Goal: Transaction & Acquisition: Purchase product/service

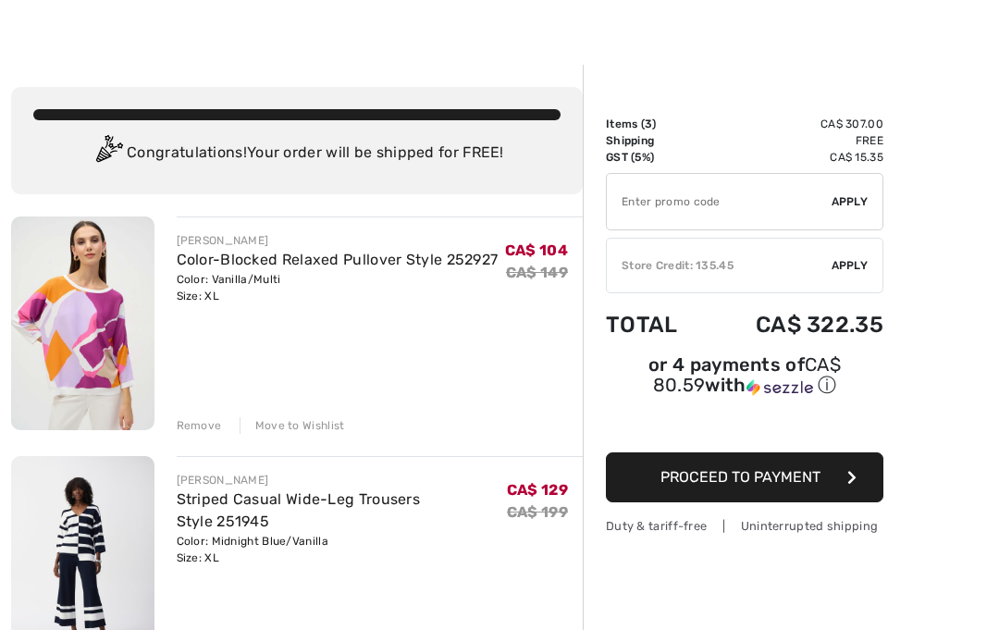
scroll to position [42, 0]
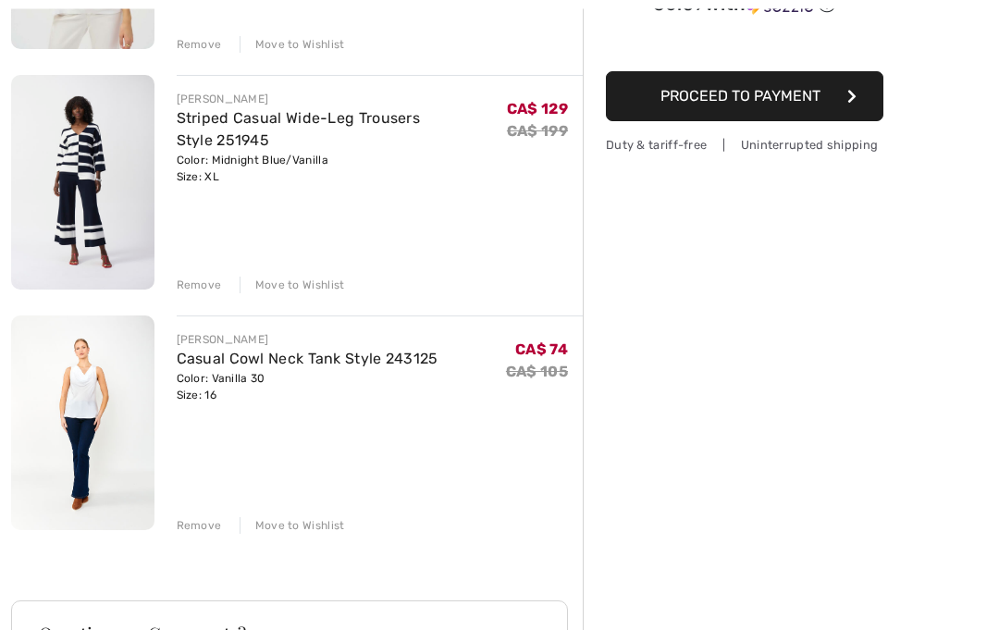
scroll to position [472, 0]
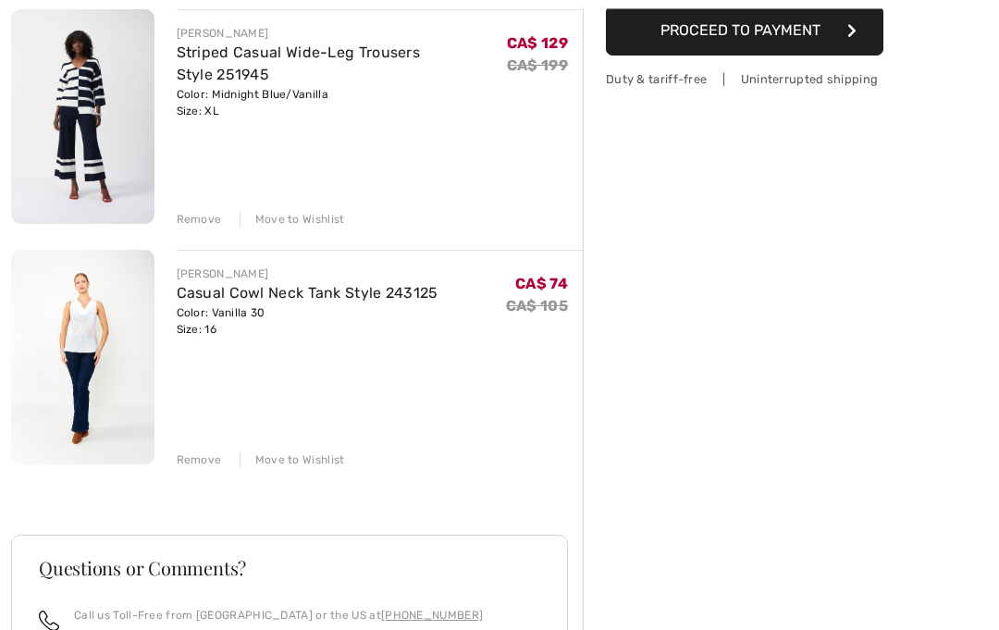
click at [203, 462] on div "Remove" at bounding box center [199, 460] width 45 height 17
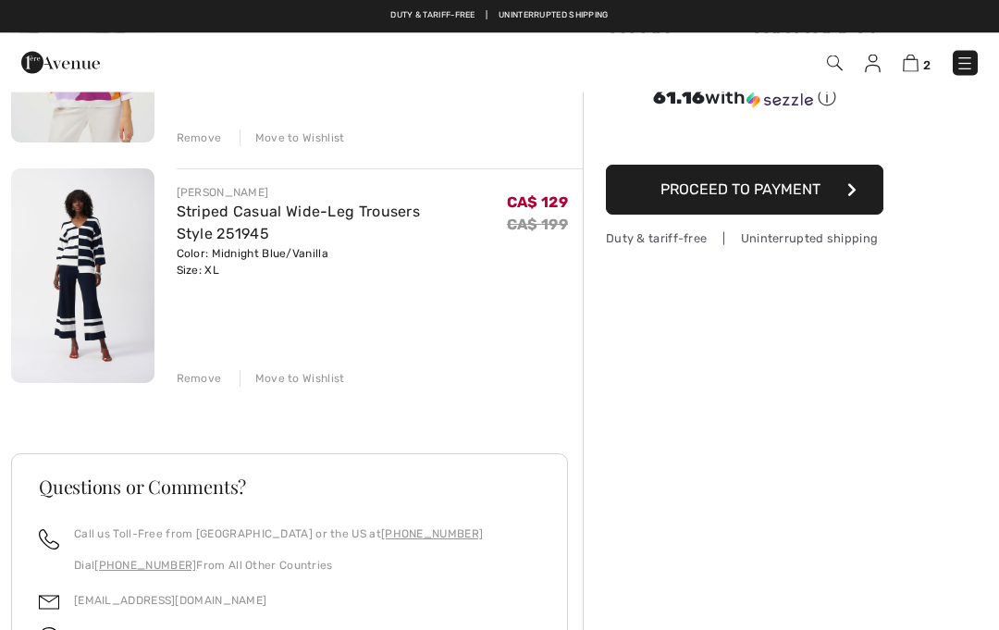
scroll to position [288, 0]
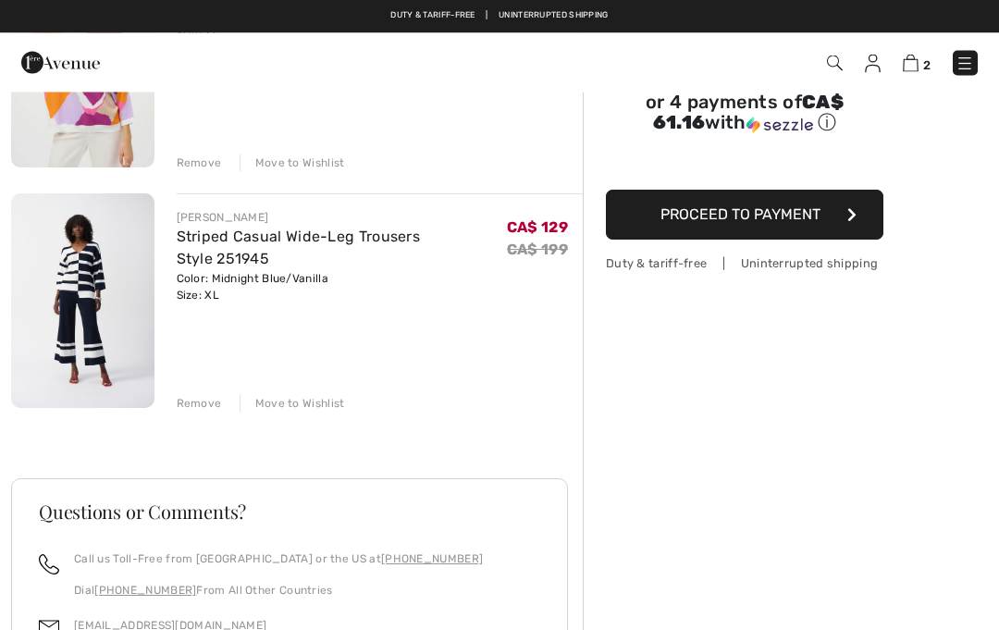
click at [197, 400] on div "Remove" at bounding box center [199, 404] width 45 height 17
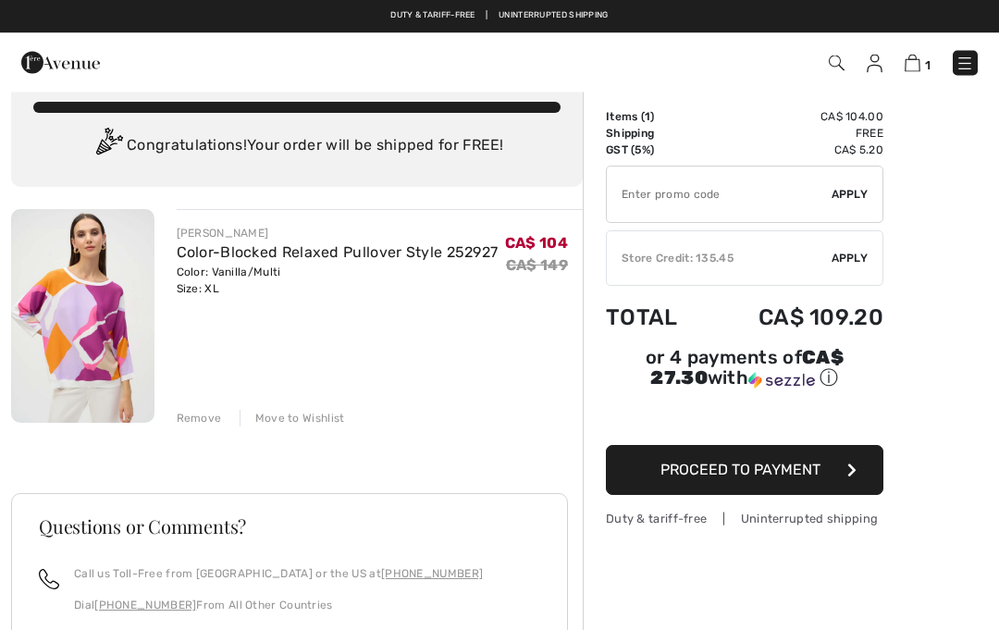
scroll to position [0, 0]
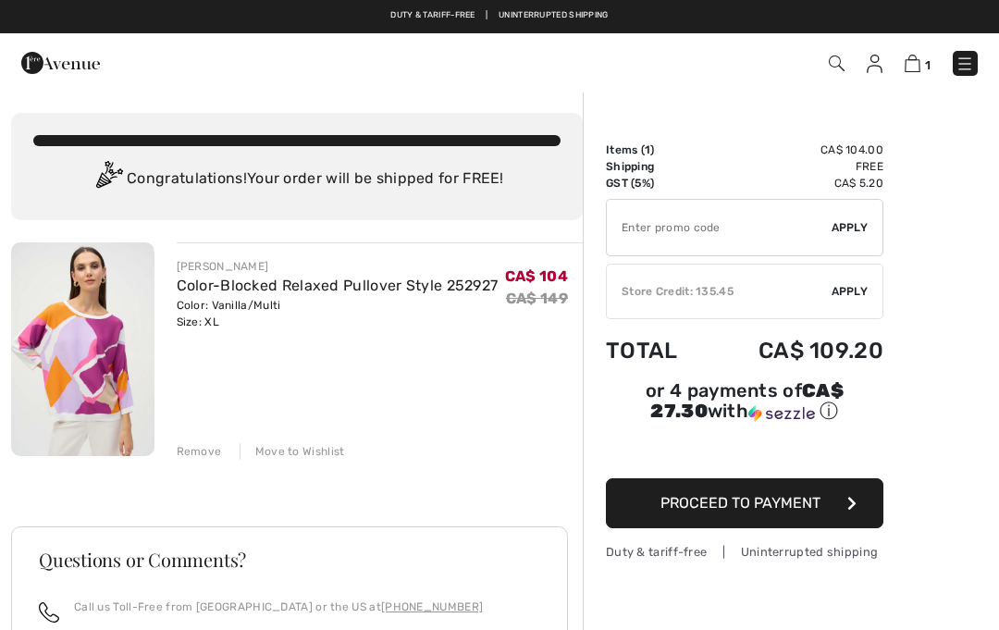
click at [193, 459] on div "Remove" at bounding box center [199, 451] width 45 height 17
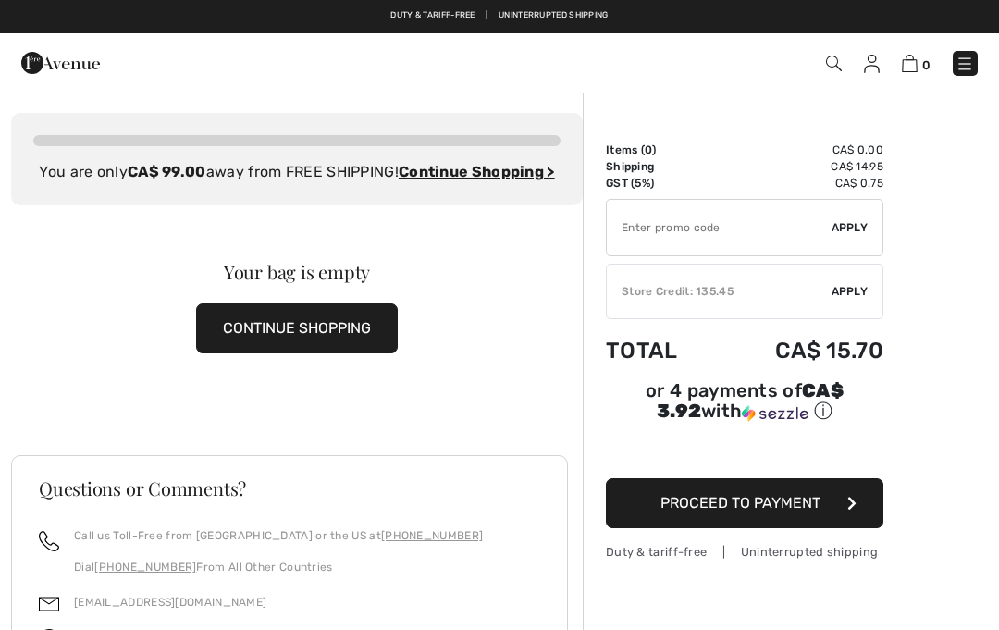
click at [963, 61] on img at bounding box center [965, 64] width 19 height 19
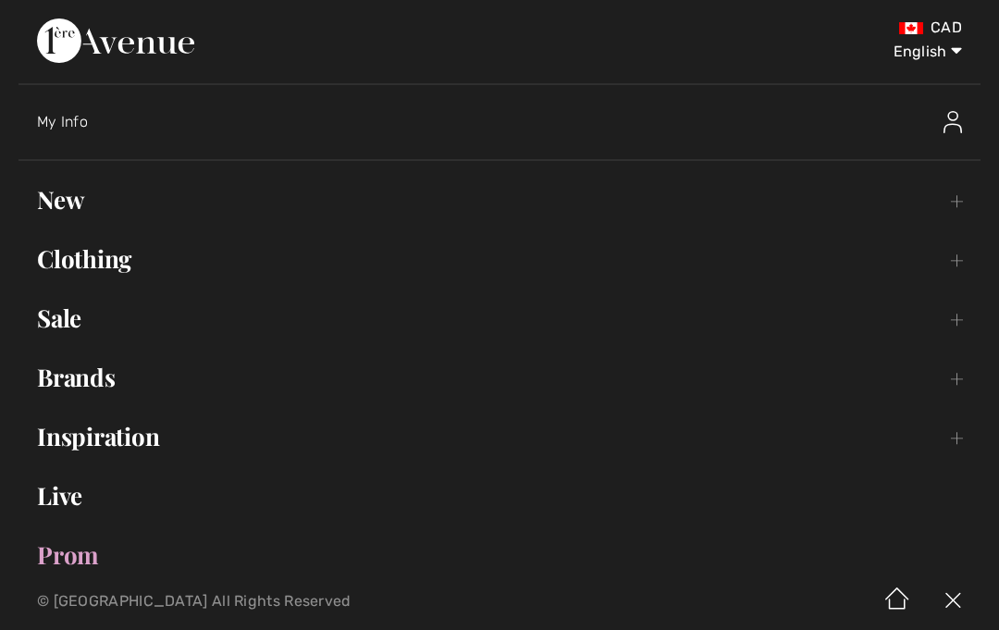
click at [950, 310] on link "Sale Toggle submenu" at bounding box center [500, 318] width 962 height 41
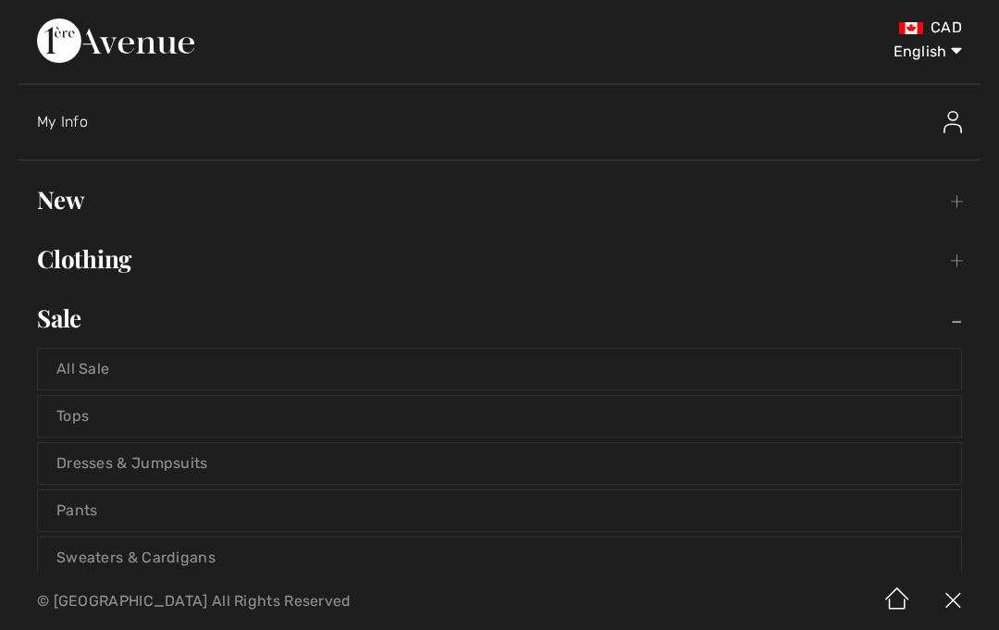
click at [206, 513] on link "Pants" at bounding box center [499, 510] width 923 height 41
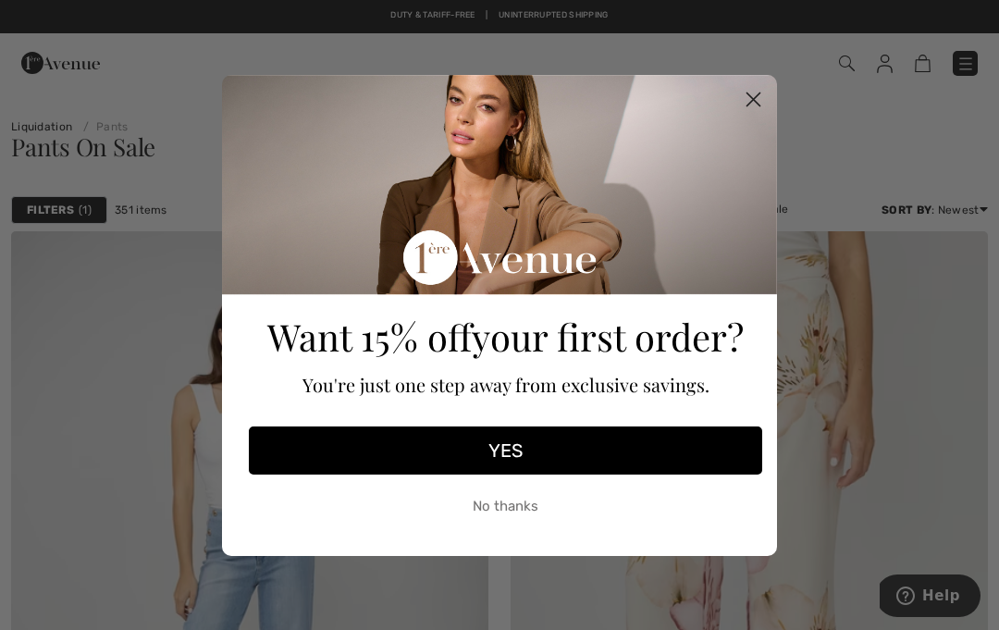
click at [525, 511] on button "No thanks" at bounding box center [506, 507] width 514 height 46
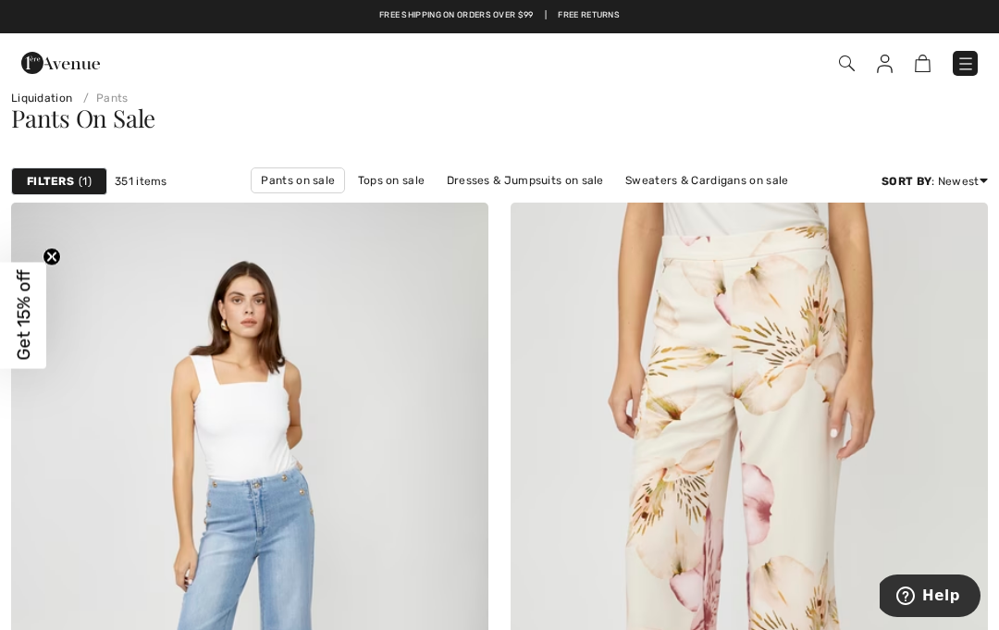
scroll to position [27, 0]
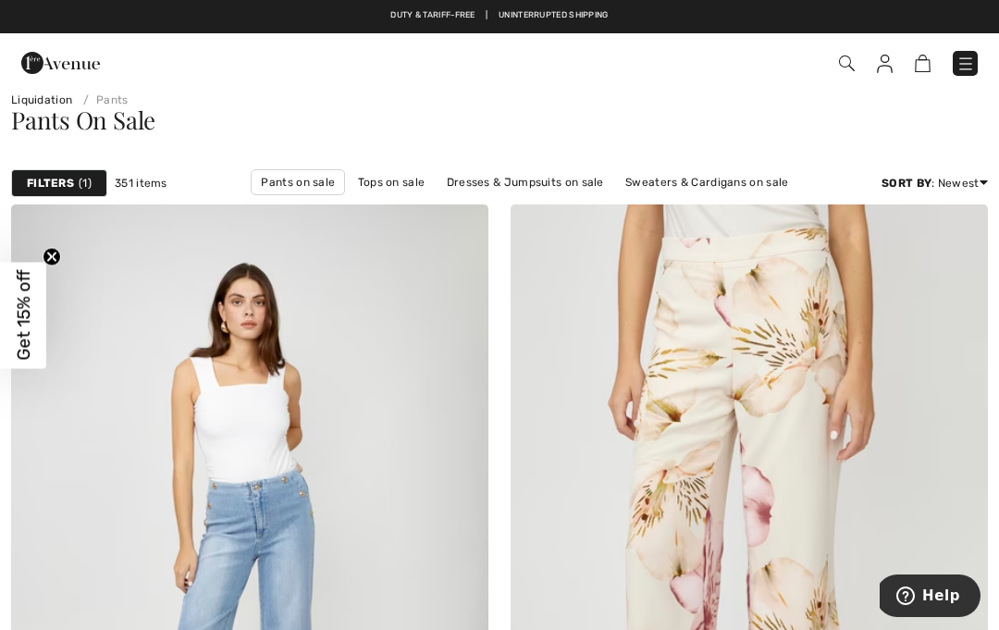
click at [35, 171] on div "Filters 1" at bounding box center [59, 183] width 96 height 28
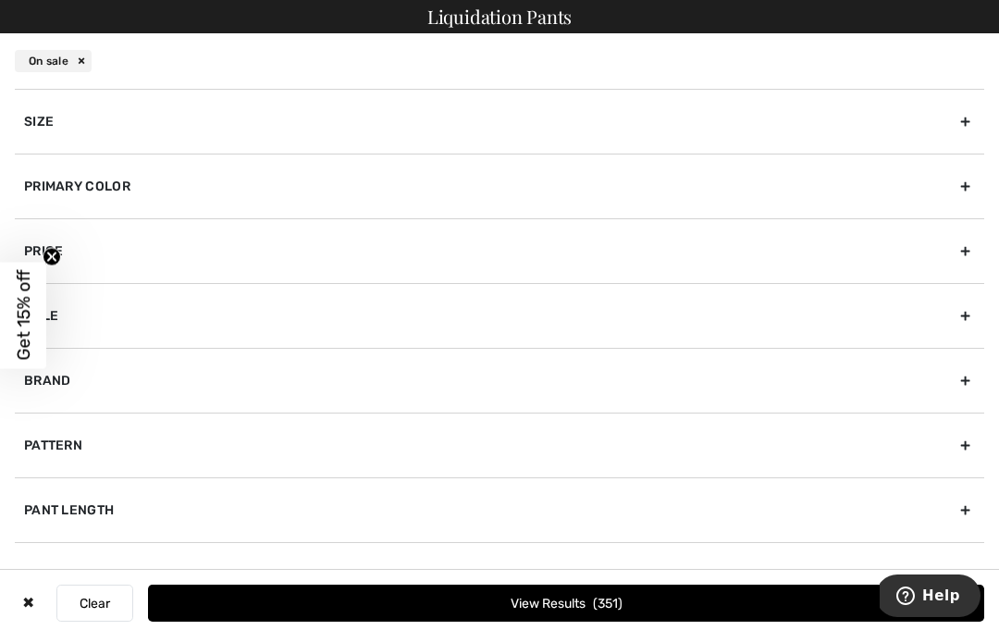
click at [639, 112] on div "Size" at bounding box center [500, 121] width 970 height 65
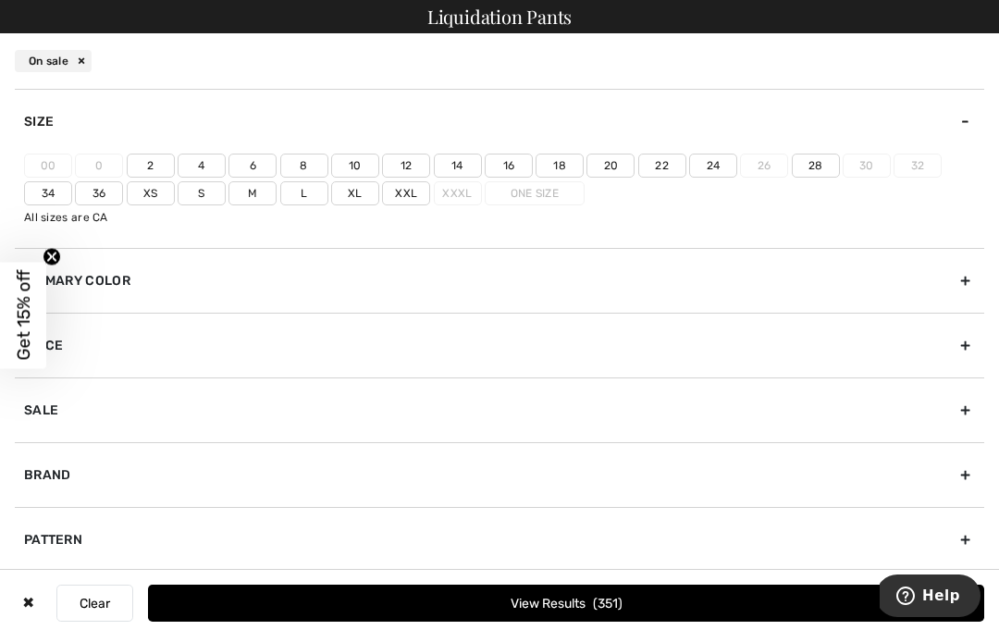
click at [510, 170] on label "16" at bounding box center [509, 166] width 48 height 24
click at [0, 0] on input"] "16" at bounding box center [0, 0] width 0 height 0
click at [564, 170] on label "18" at bounding box center [560, 166] width 48 height 24
click at [0, 0] on input"] "18" at bounding box center [0, 0] width 0 height 0
click at [360, 200] on label "Xl" at bounding box center [355, 193] width 48 height 24
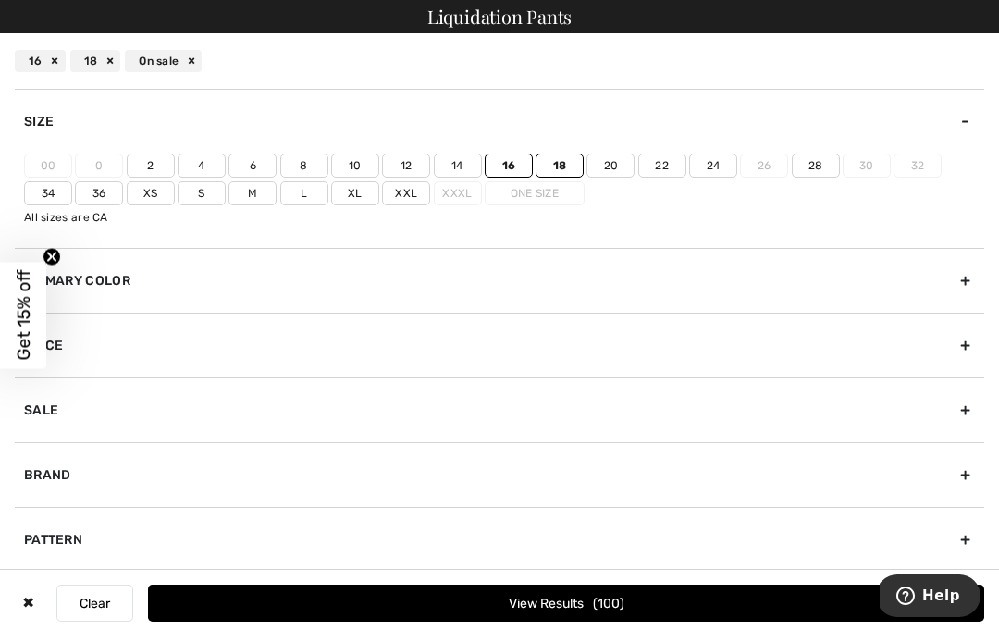
click at [0, 0] on input"] "Xl" at bounding box center [0, 0] width 0 height 0
click at [413, 195] on label "Xxl" at bounding box center [406, 193] width 48 height 24
click at [0, 0] on input"] "Xxl" at bounding box center [0, 0] width 0 height 0
click at [599, 620] on button "View Results 123" at bounding box center [566, 603] width 836 height 37
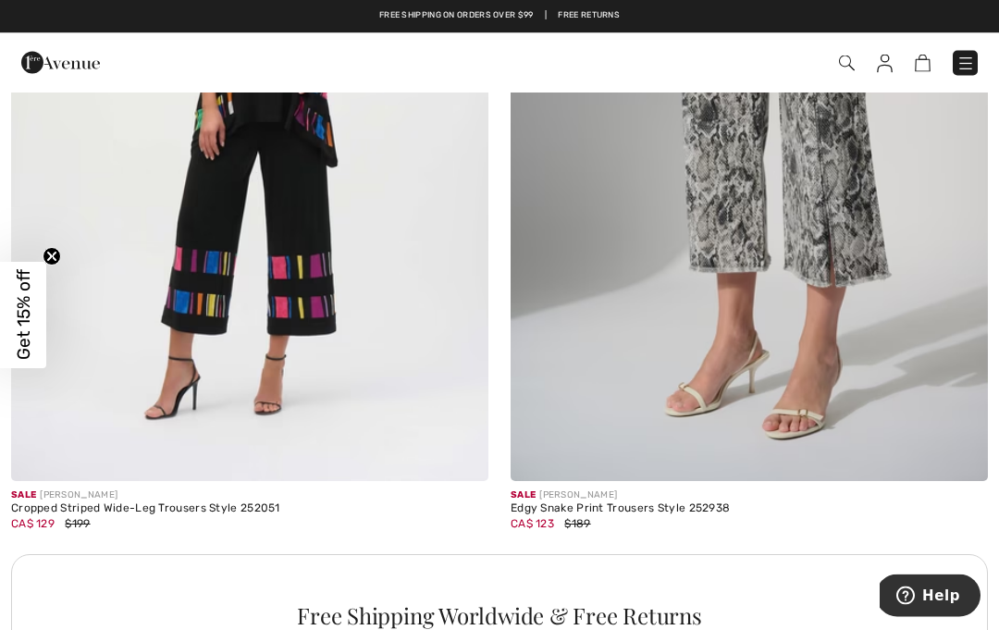
scroll to position [4503, 0]
click at [664, 436] on img at bounding box center [749, 123] width 477 height 716
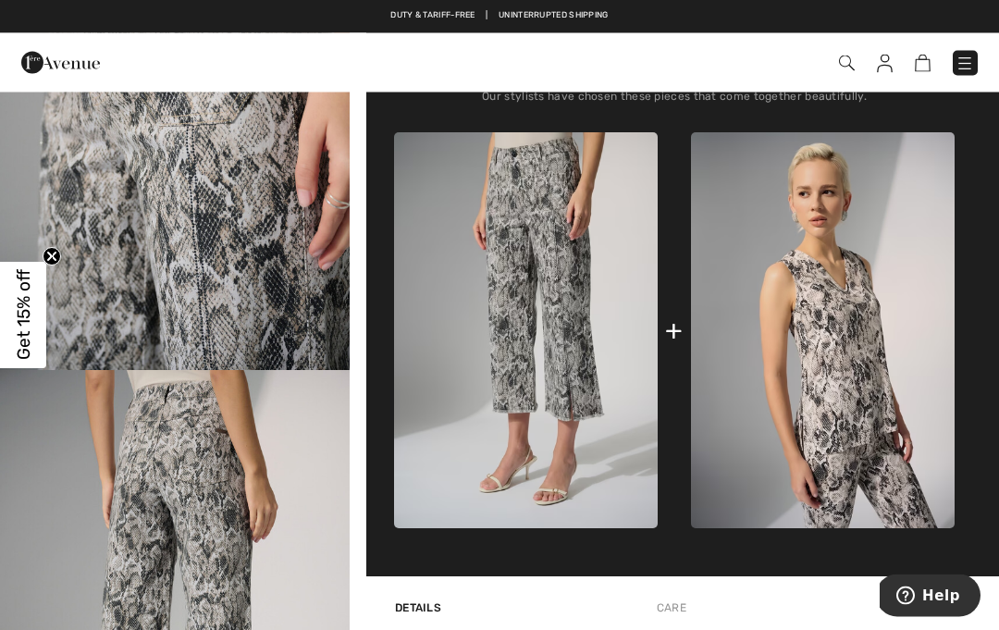
scroll to position [683, 0]
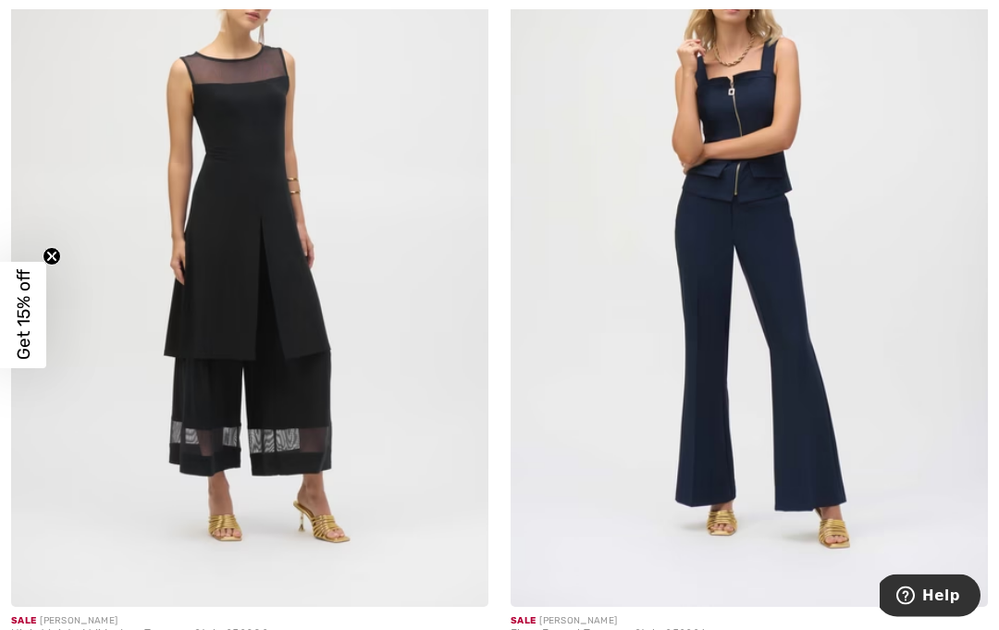
scroll to position [9362, 0]
click at [770, 476] on img at bounding box center [749, 249] width 477 height 716
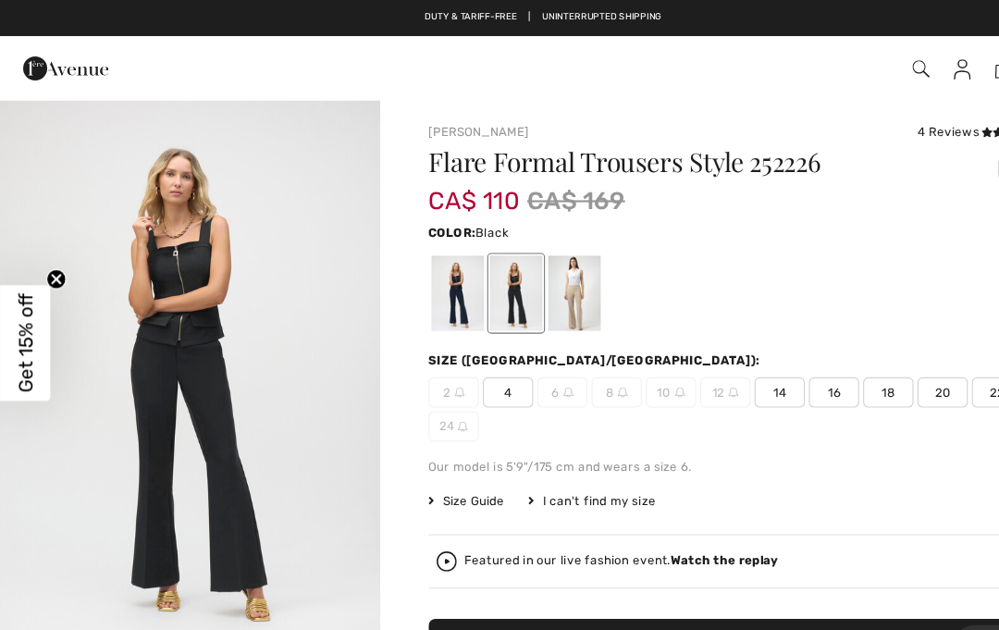
click at [431, 481] on div "Flare Formal Trousers Style 252226 CA$ 110 CA$ 169 Color: Black Size (CA/US): 2…" at bounding box center [674, 449] width 561 height 625
click at [428, 280] on div at bounding box center [421, 269] width 48 height 69
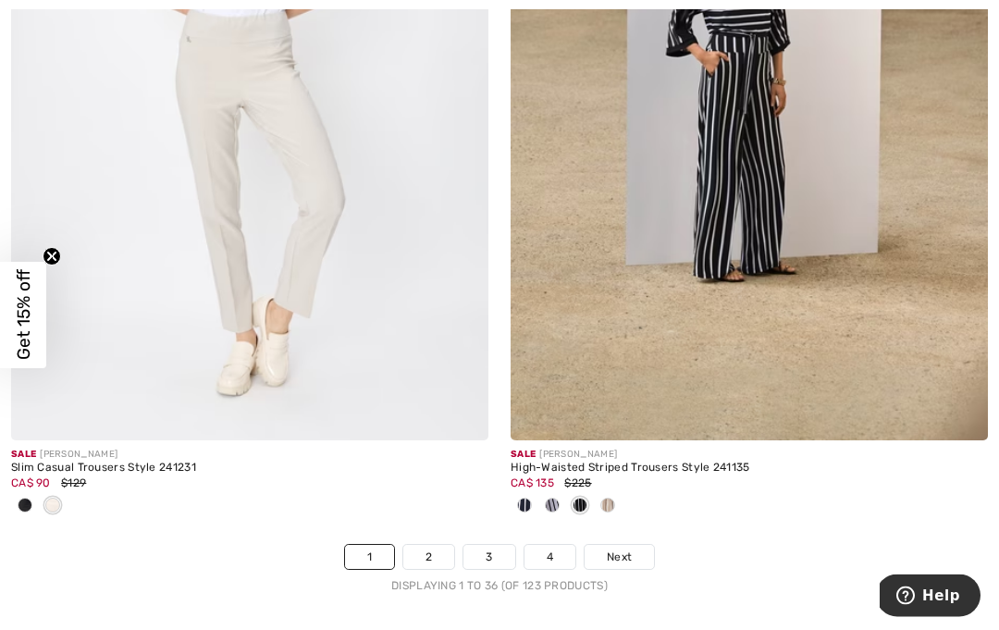
scroll to position [14593, 0]
click at [445, 545] on link "2" at bounding box center [428, 557] width 51 height 24
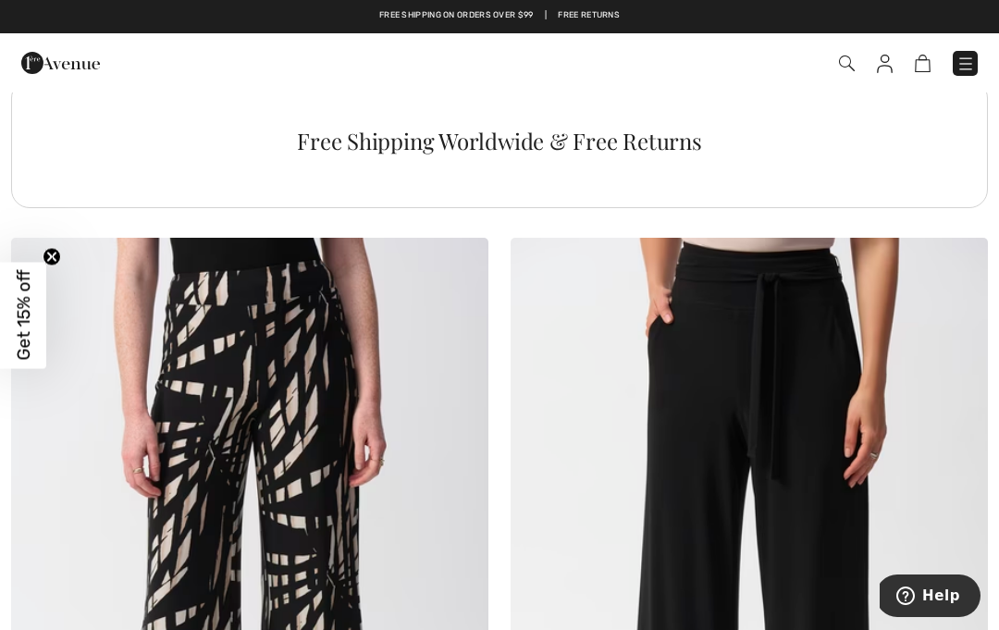
scroll to position [5008, 0]
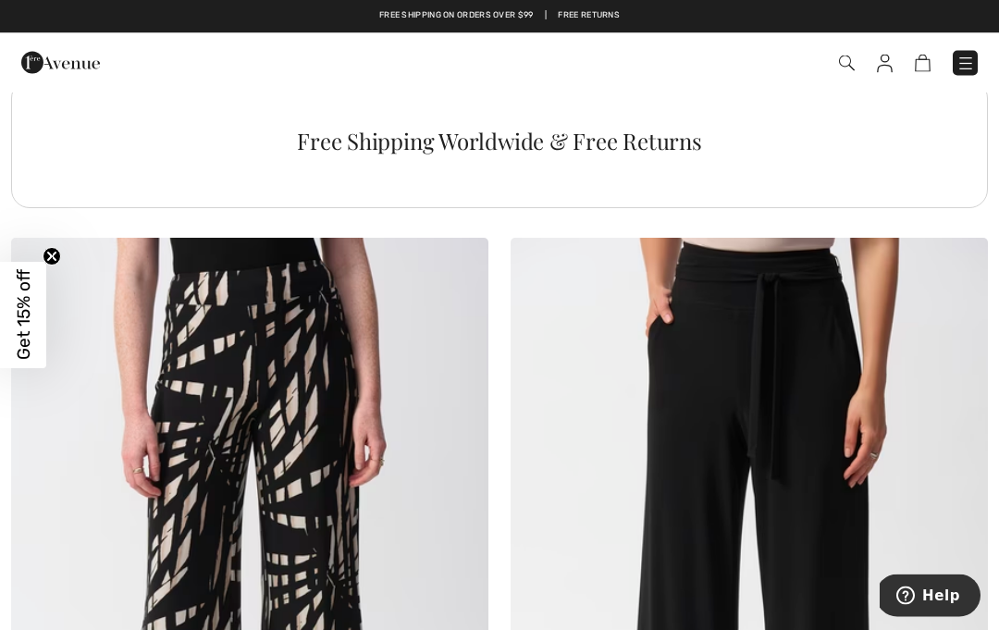
click at [956, 267] on img at bounding box center [960, 266] width 17 height 15
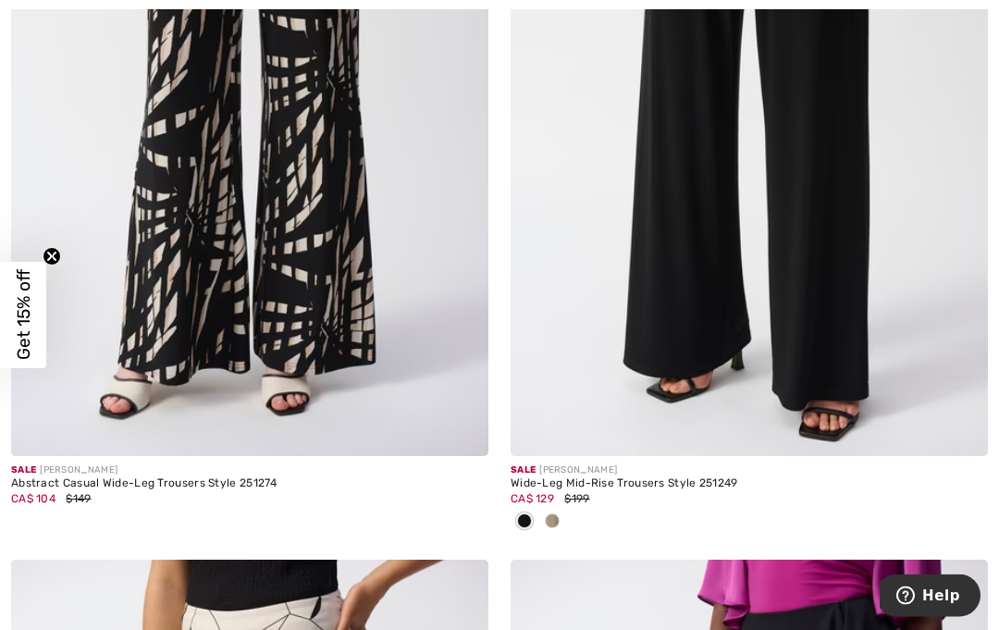
scroll to position [5525, 0]
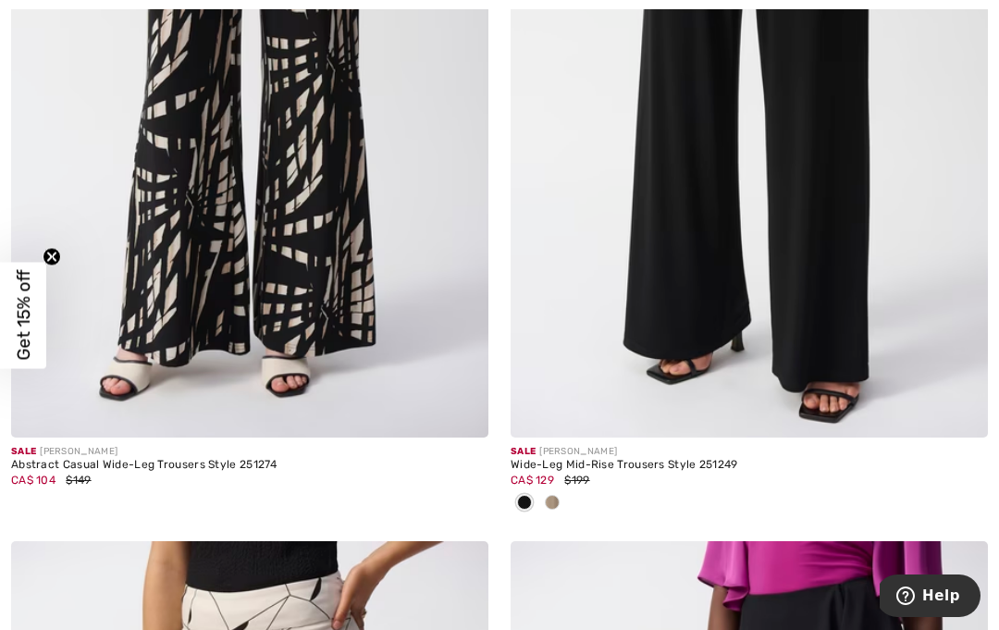
click at [669, 319] on img at bounding box center [749, 79] width 477 height 716
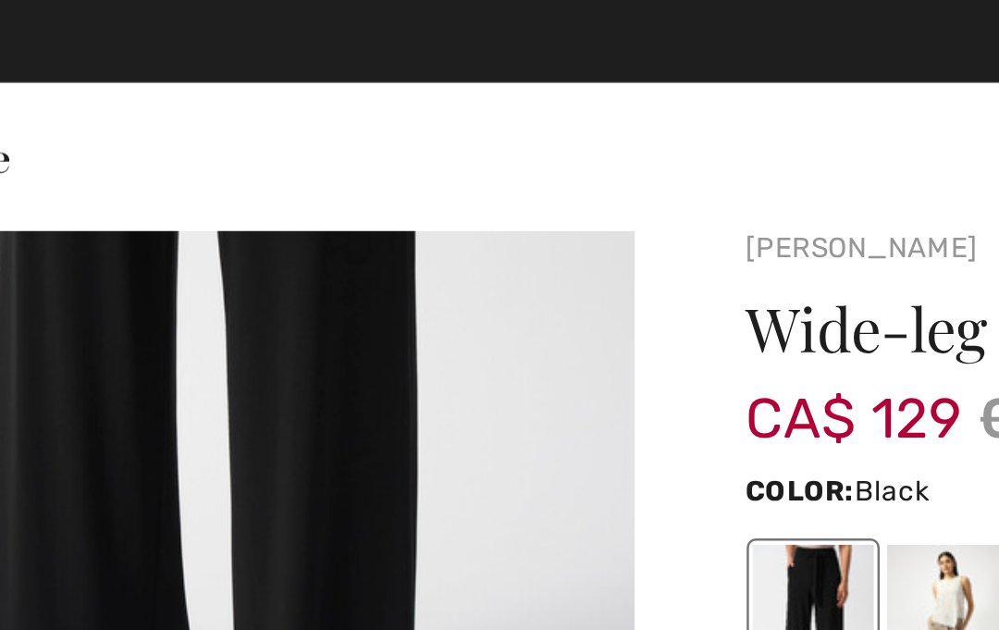
scroll to position [217, 0]
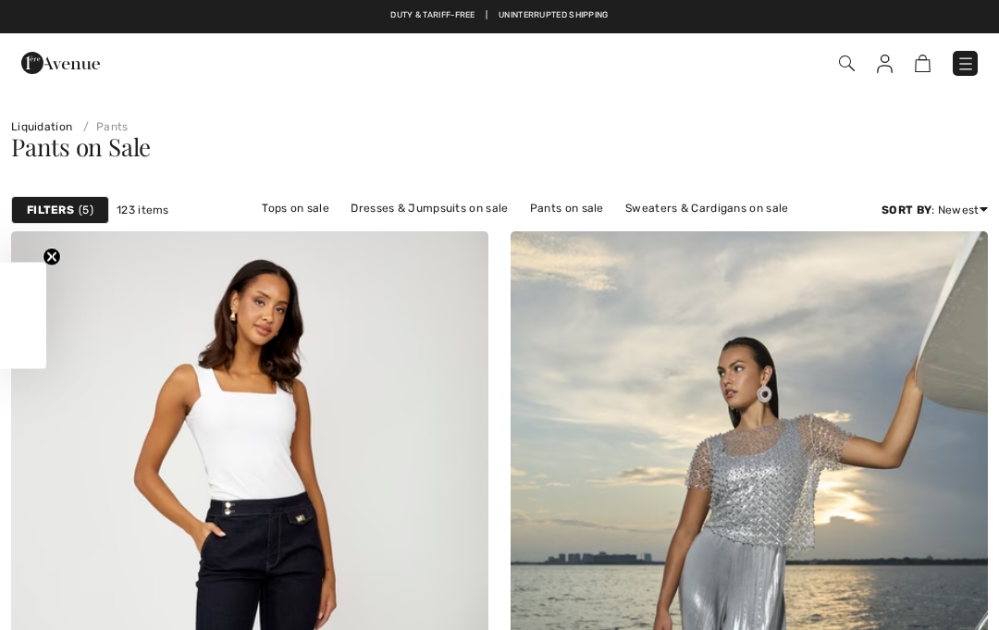
checkbox input "true"
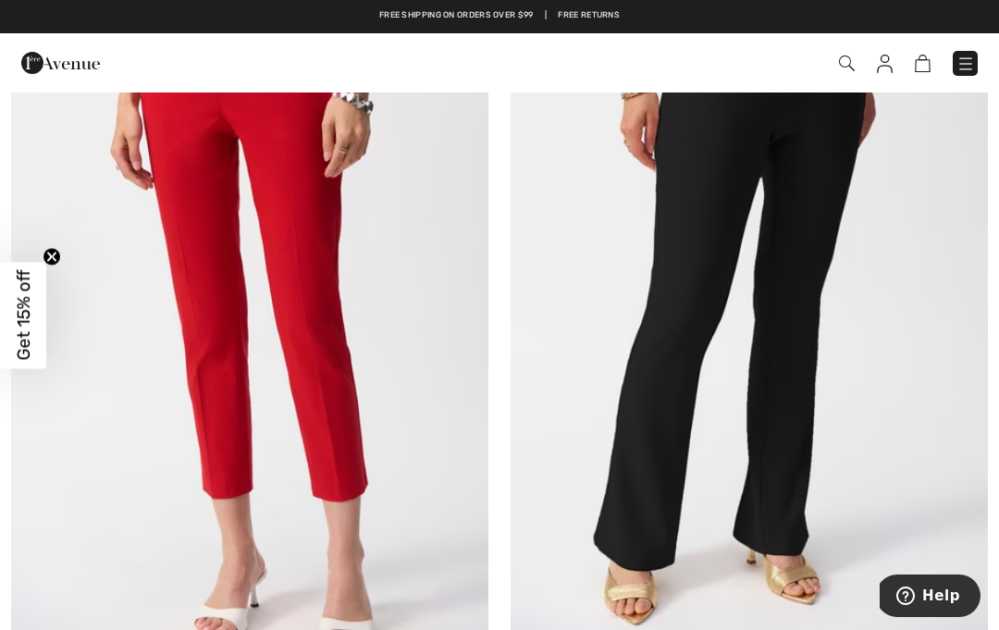
scroll to position [10302, 0]
click at [683, 565] on img at bounding box center [749, 305] width 477 height 716
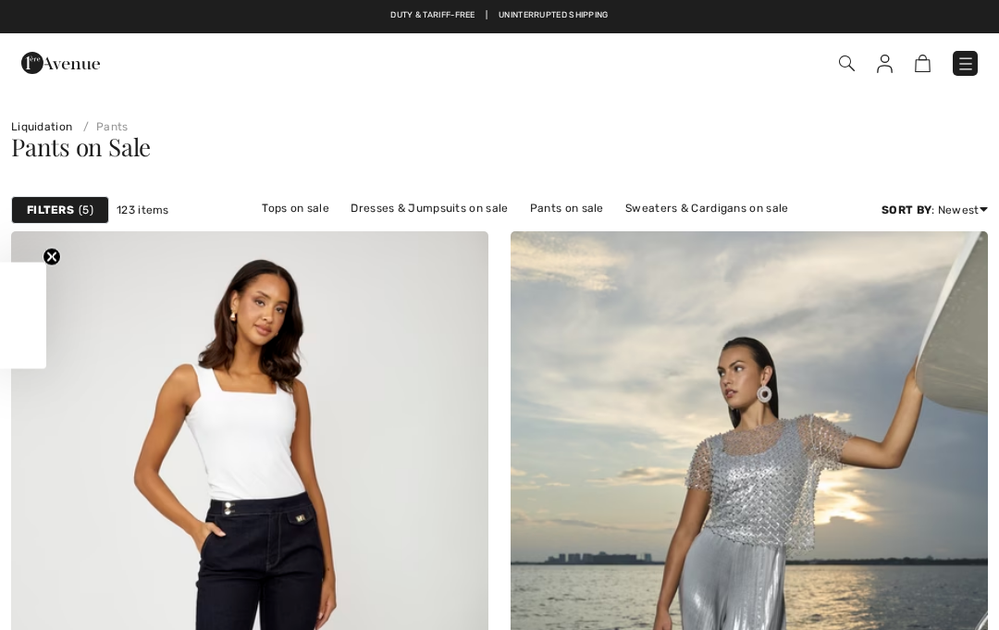
checkbox input "true"
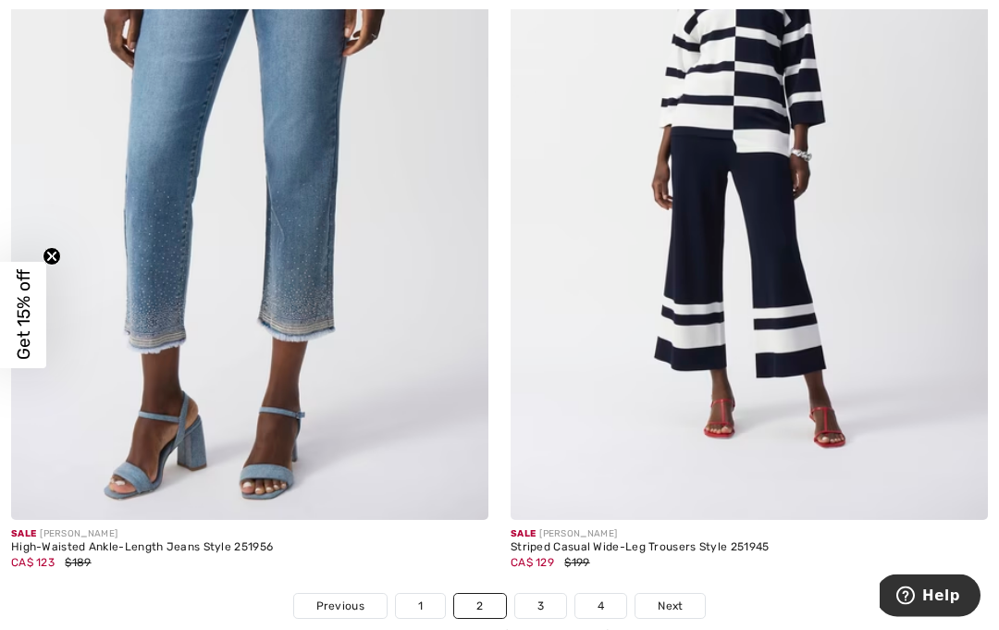
scroll to position [14483, 0]
click at [539, 594] on link "3" at bounding box center [540, 606] width 51 height 24
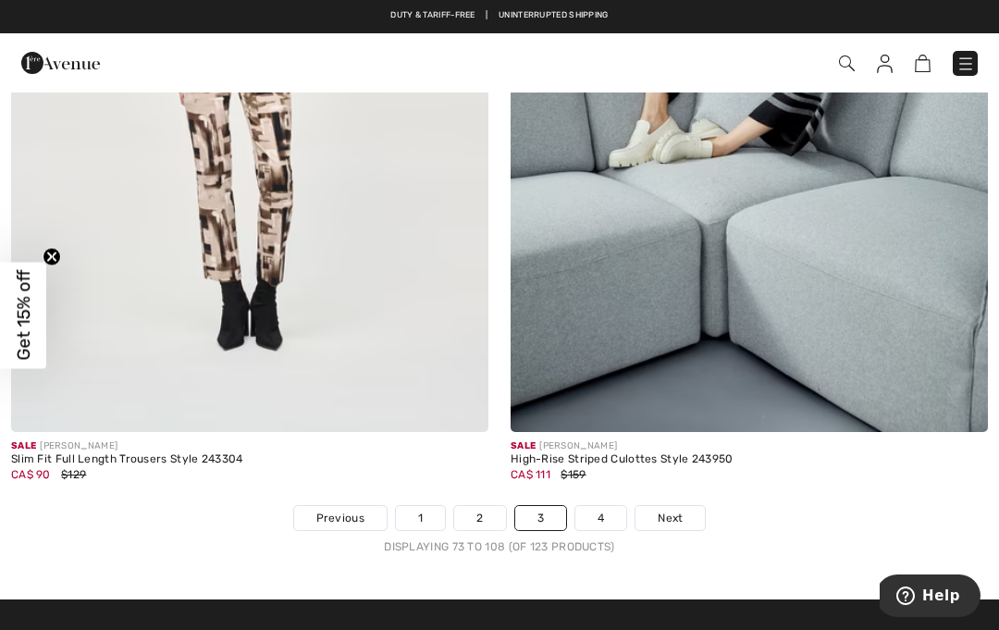
scroll to position [14492, 0]
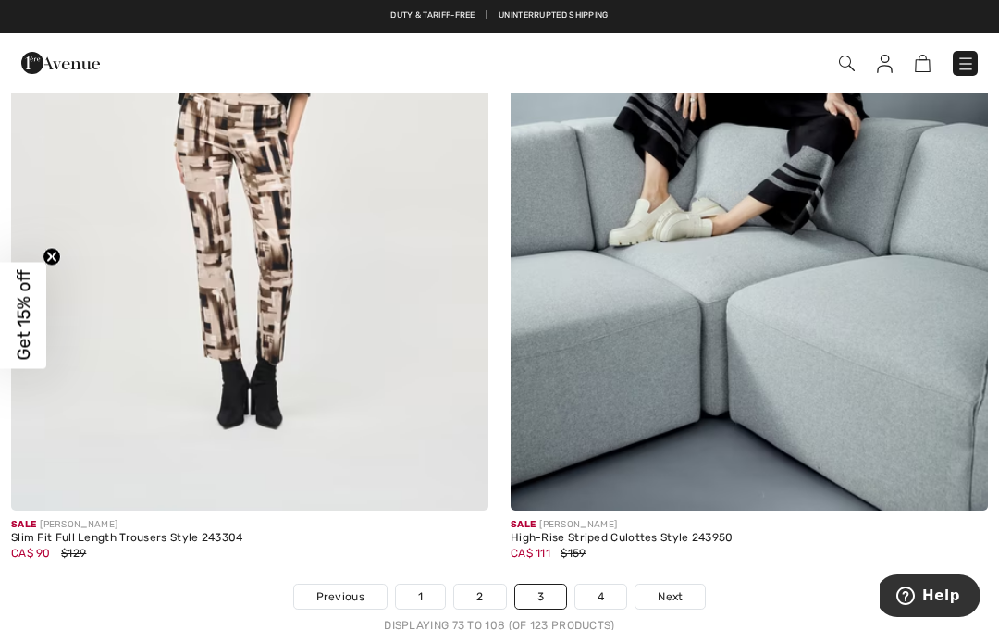
click at [675, 589] on span "Next" at bounding box center [670, 596] width 25 height 17
click at [675, 588] on span "Next" at bounding box center [670, 596] width 25 height 17
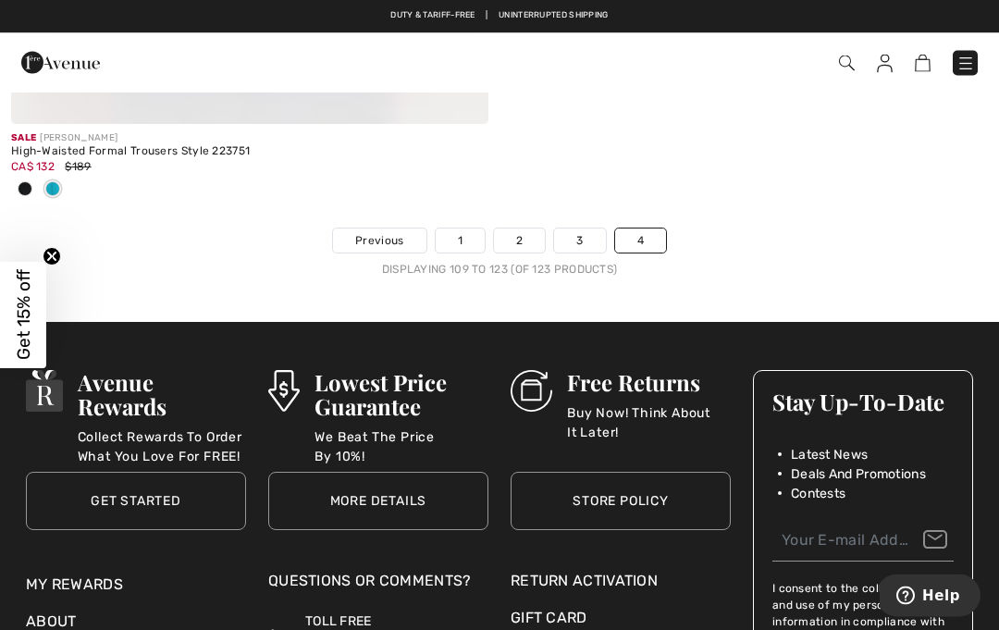
scroll to position [6653, 0]
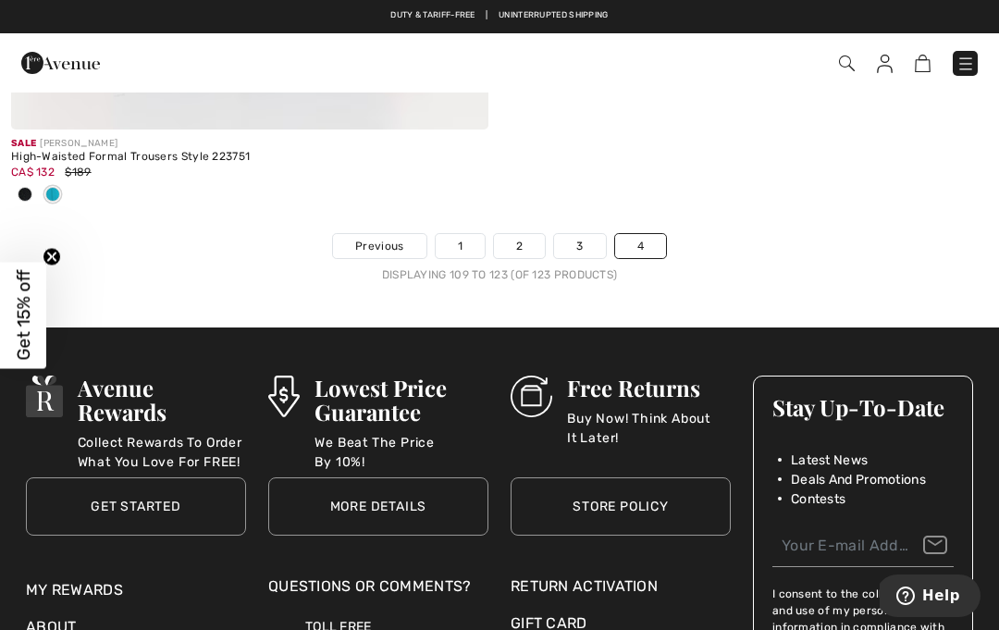
click at [518, 234] on link "2" at bounding box center [519, 246] width 51 height 24
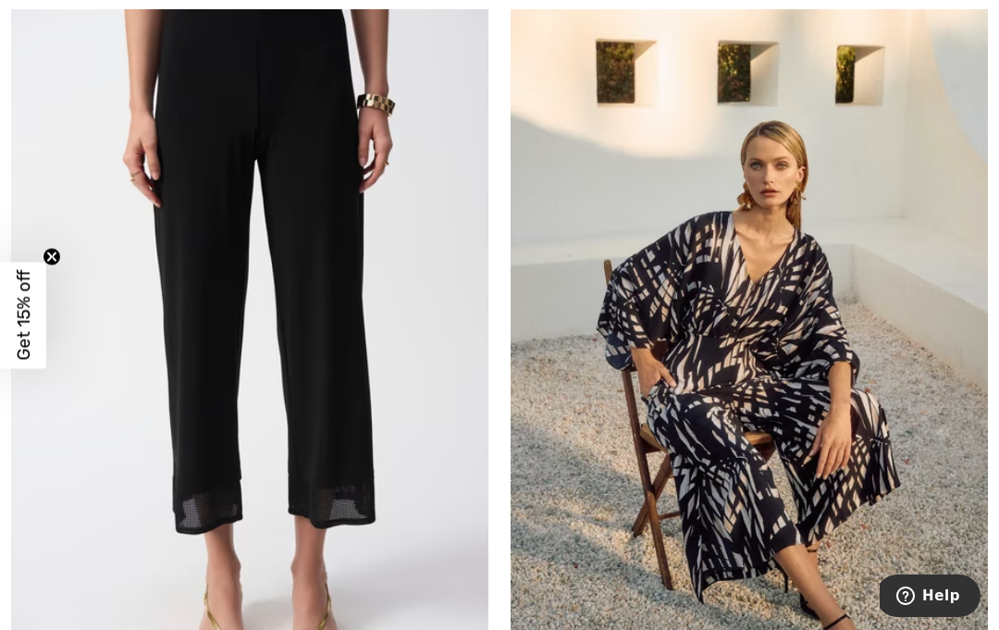
scroll to position [7701, 0]
click at [418, 415] on img at bounding box center [249, 331] width 477 height 716
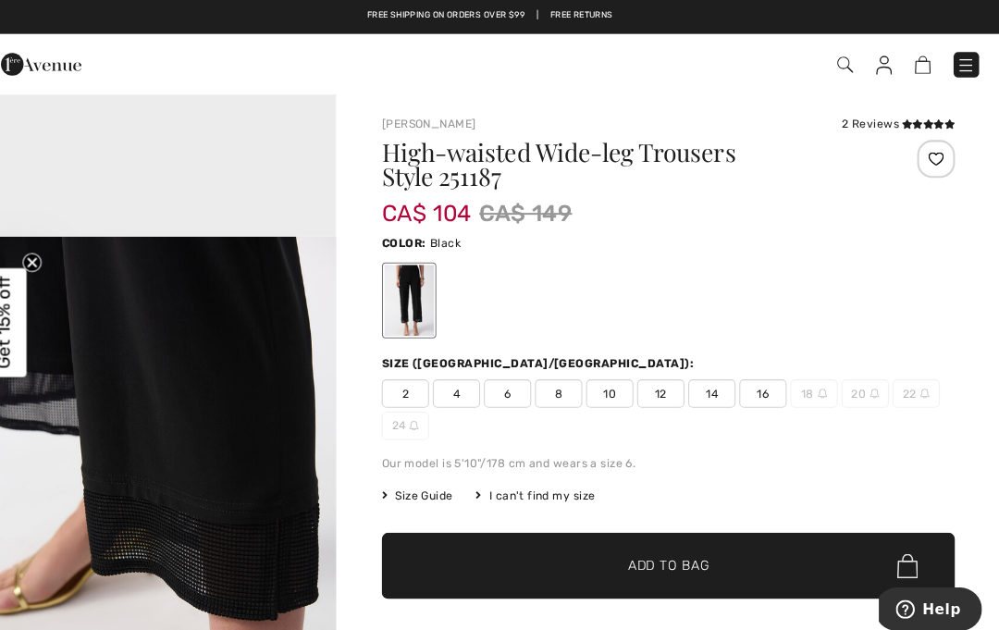
click at [744, 378] on span "16" at bounding box center [767, 385] width 46 height 28
click at [590, 544] on span "✔ Added to Bag" at bounding box center [646, 553] width 113 height 19
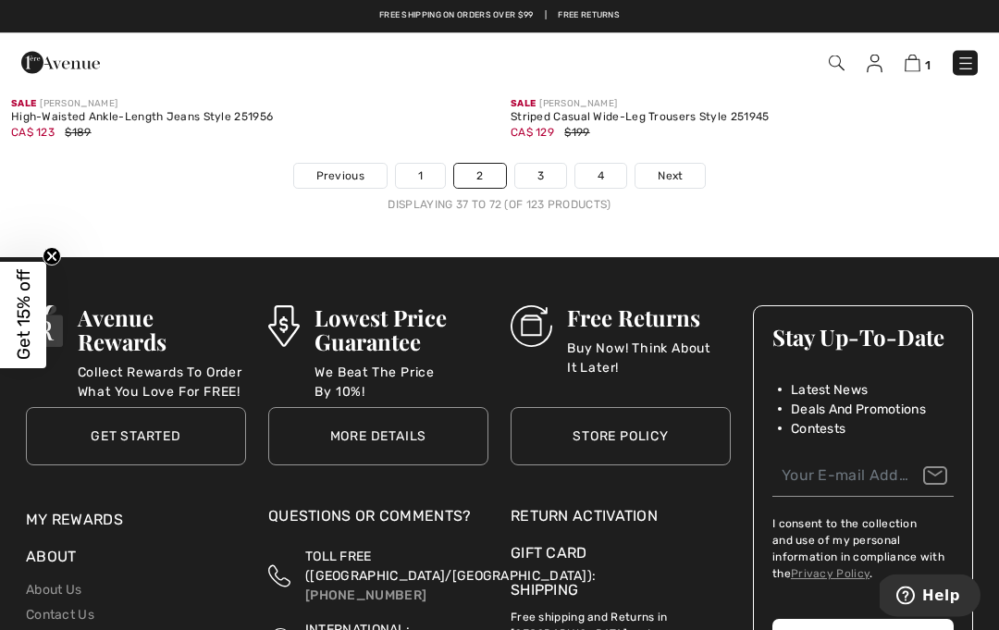
scroll to position [14762, 0]
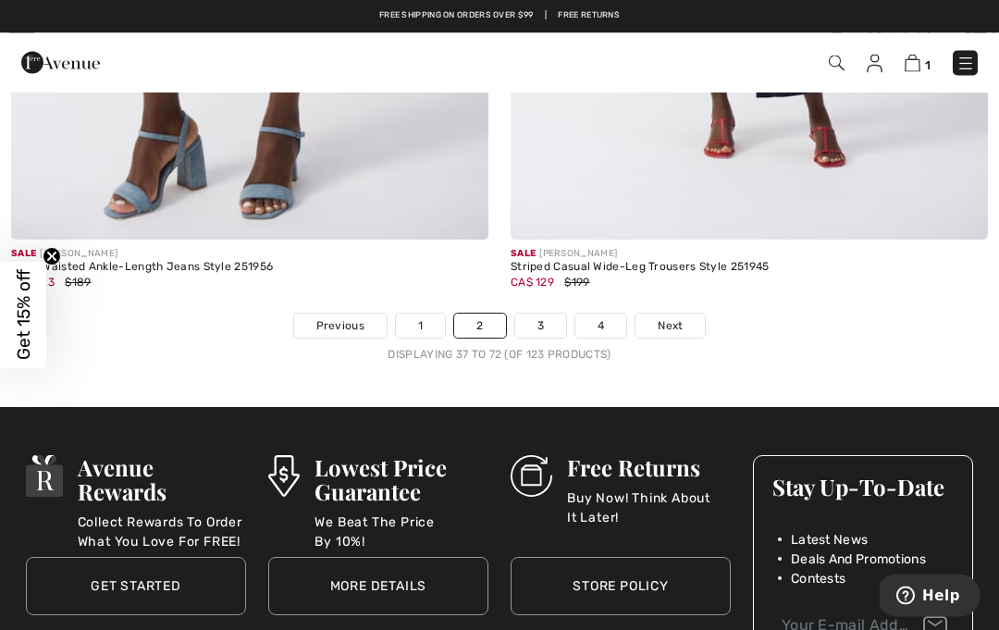
click at [427, 315] on link "1" at bounding box center [420, 327] width 49 height 24
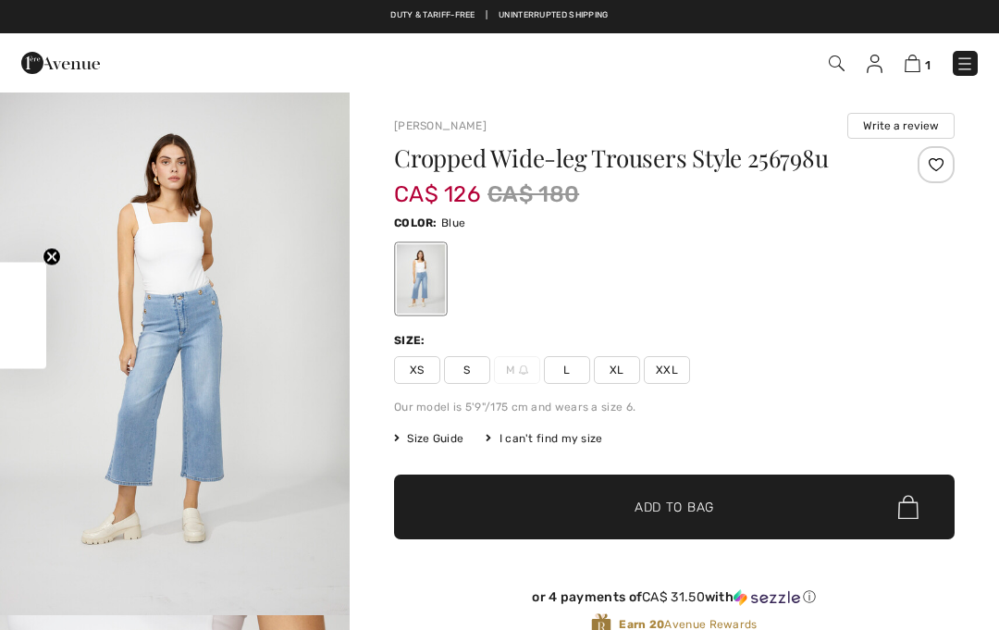
scroll to position [8, 0]
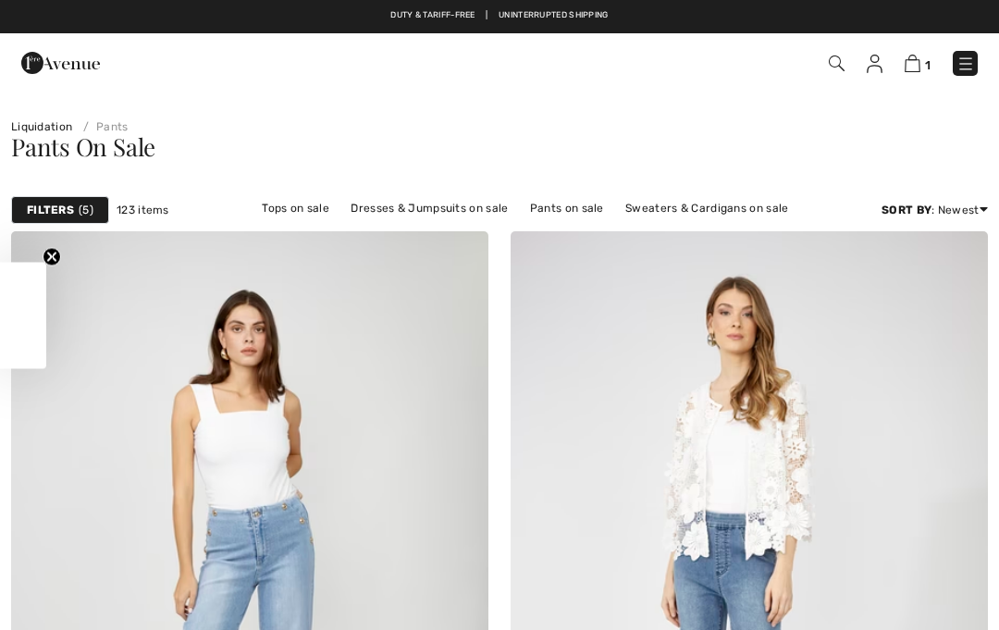
checkbox input "true"
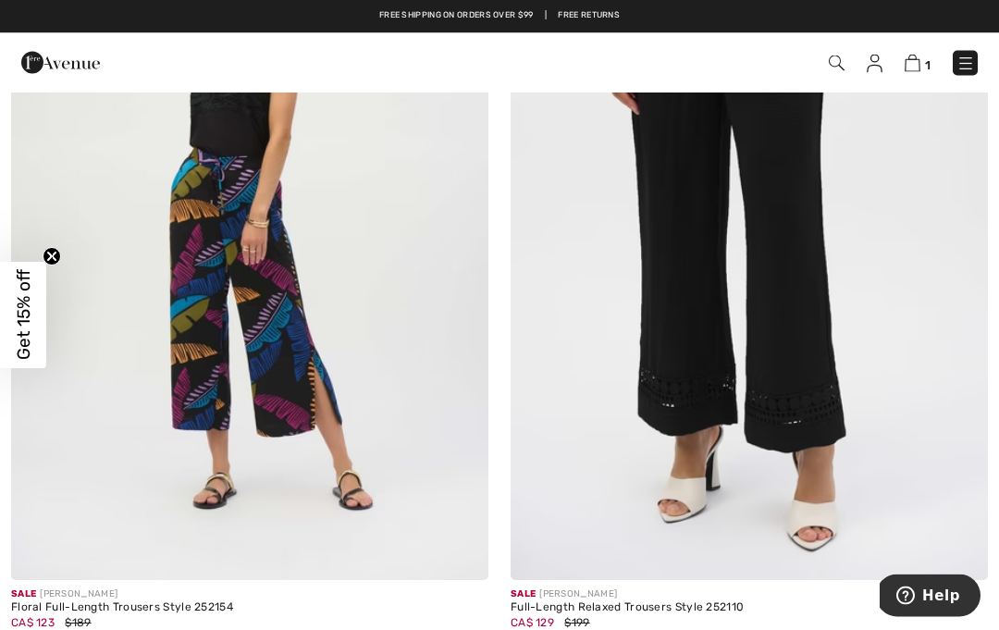
scroll to position [2765, 0]
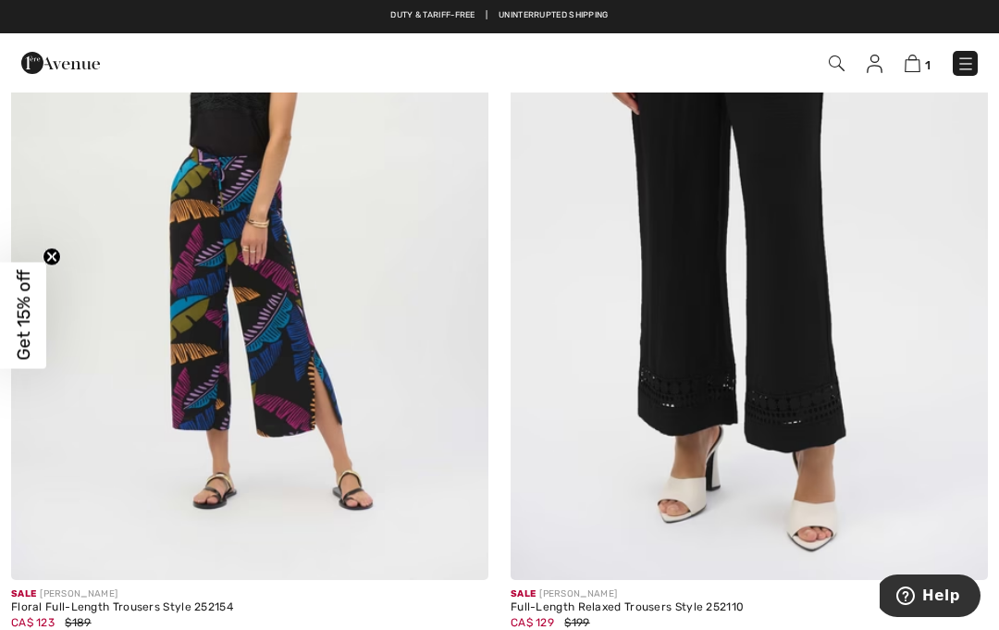
click at [650, 490] on img at bounding box center [749, 222] width 477 height 716
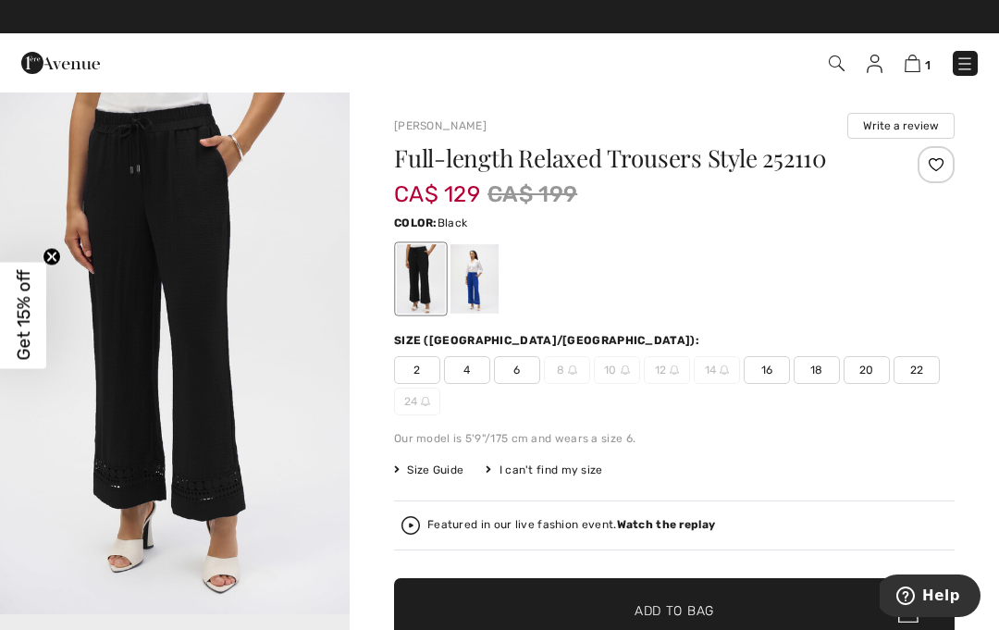
click at [155, 339] on img "1 / 1" at bounding box center [175, 353] width 350 height 524
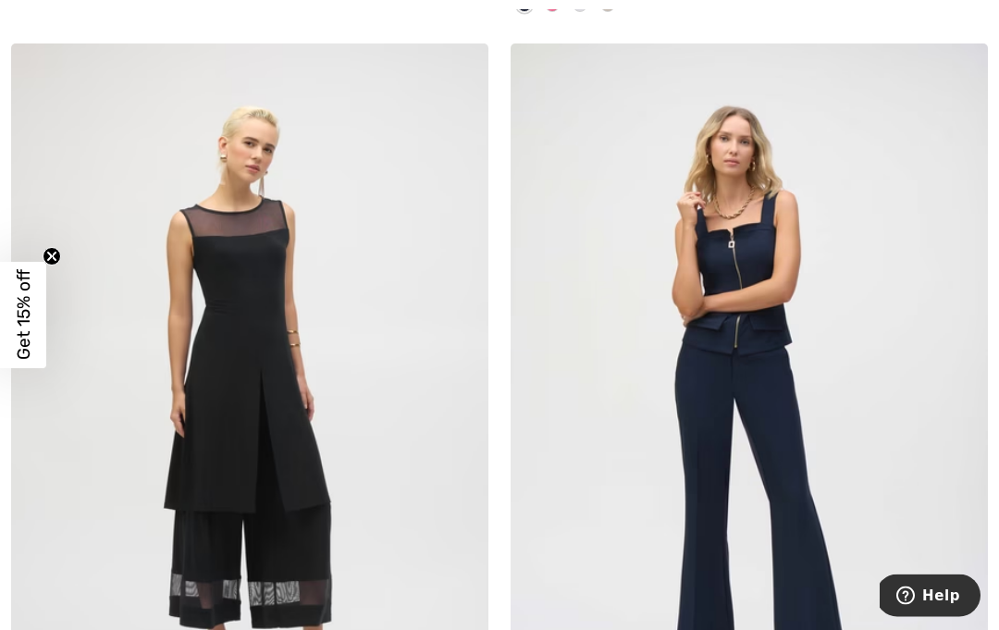
scroll to position [9349, 0]
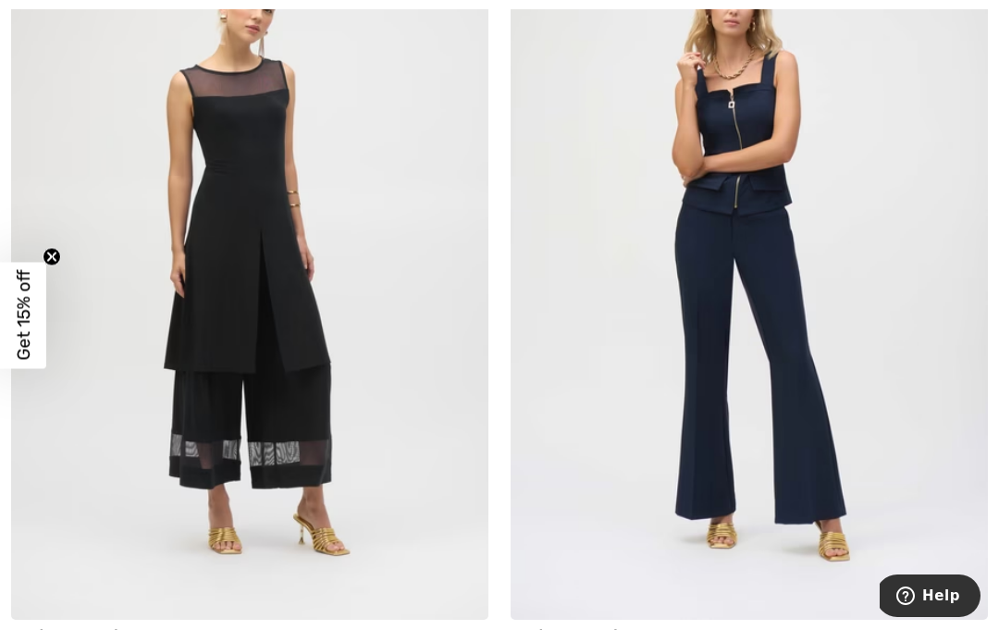
click at [687, 545] on img at bounding box center [749, 262] width 477 height 716
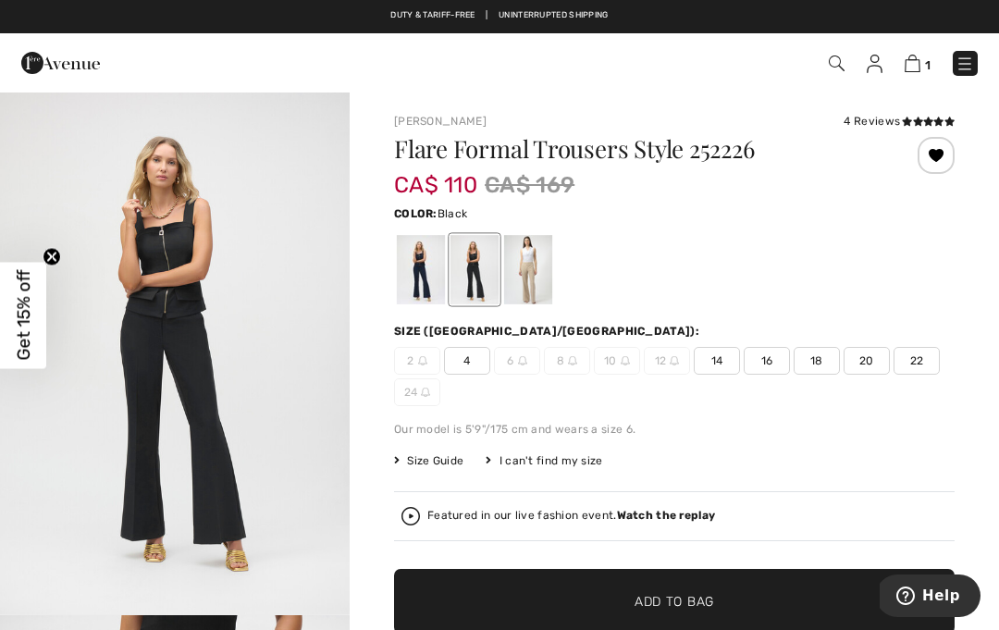
click at [417, 277] on div at bounding box center [421, 269] width 48 height 69
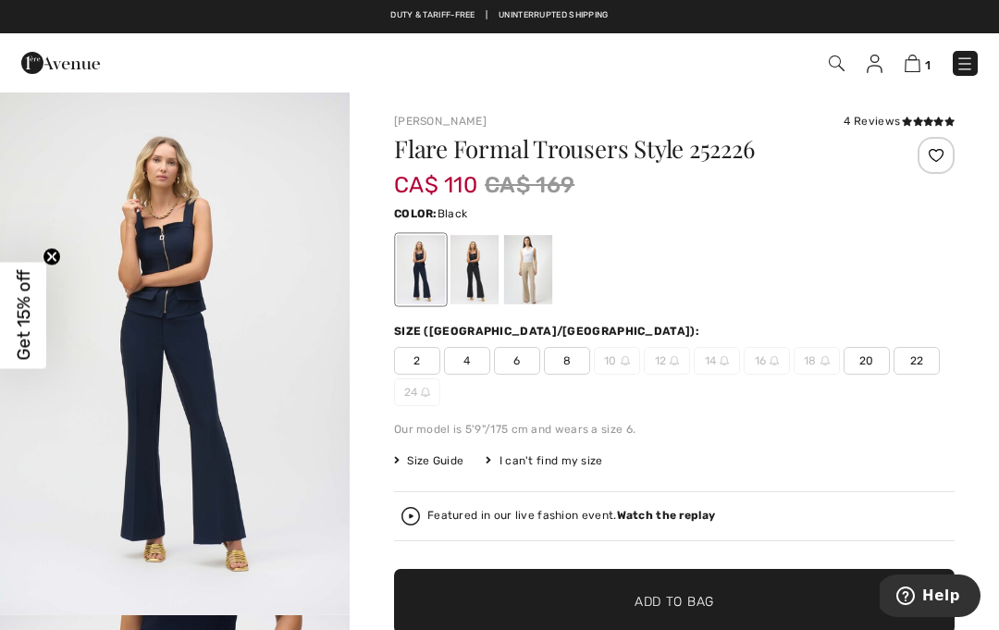
click at [488, 280] on div at bounding box center [475, 269] width 48 height 69
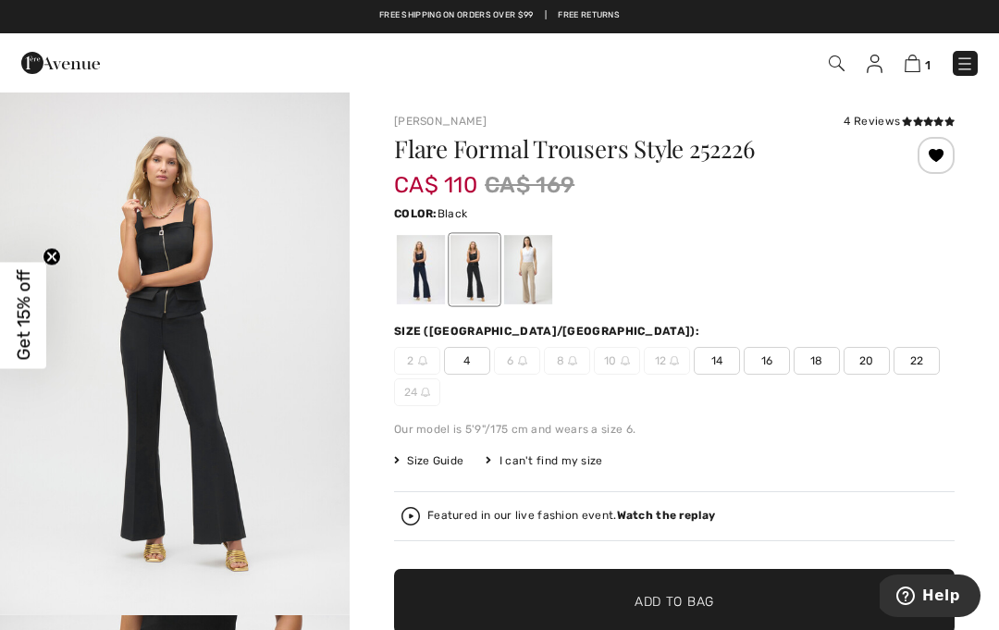
click at [782, 361] on span "16" at bounding box center [767, 361] width 46 height 28
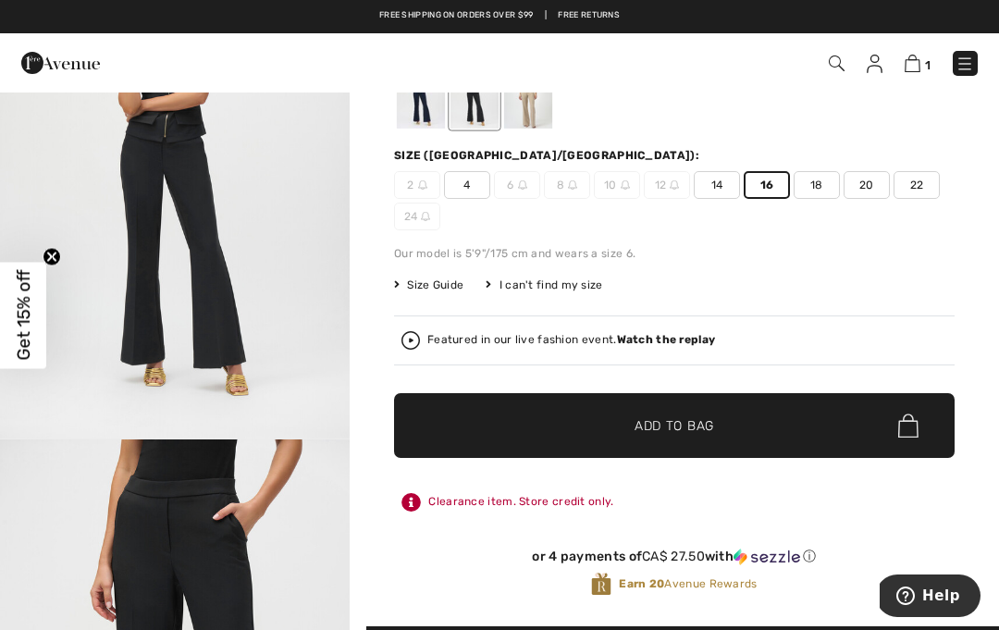
scroll to position [211, 0]
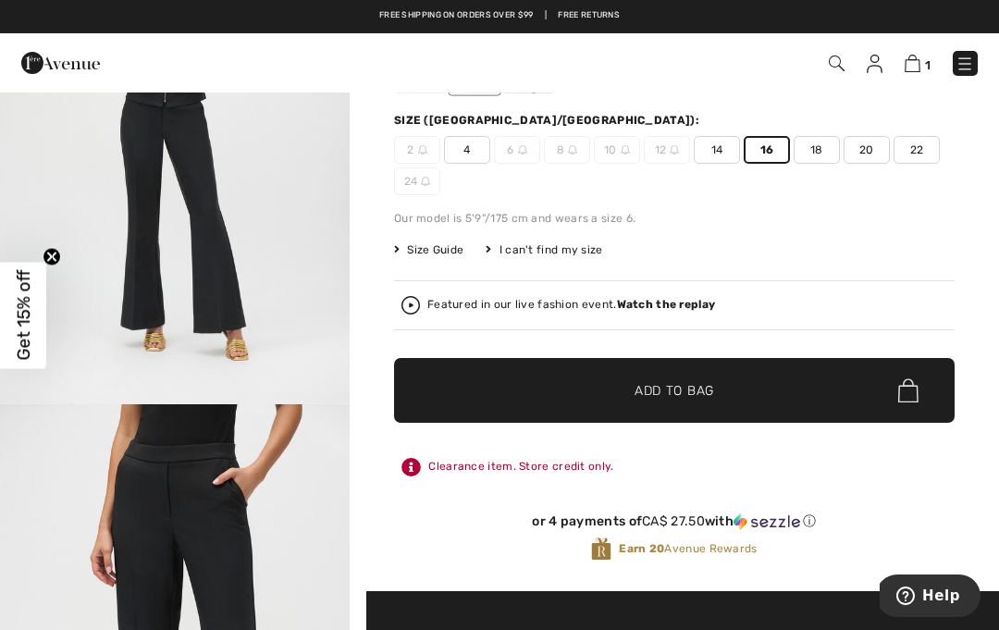
click at [691, 401] on span "✔ Added to Bag Add to Bag" at bounding box center [674, 390] width 561 height 65
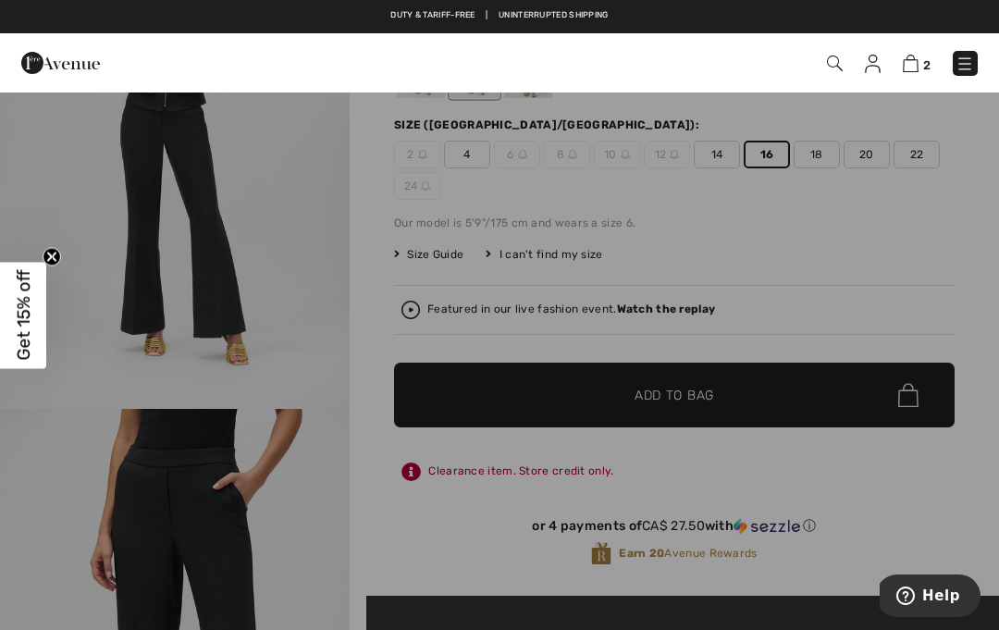
scroll to position [0, 0]
